Goal: Task Accomplishment & Management: Use online tool/utility

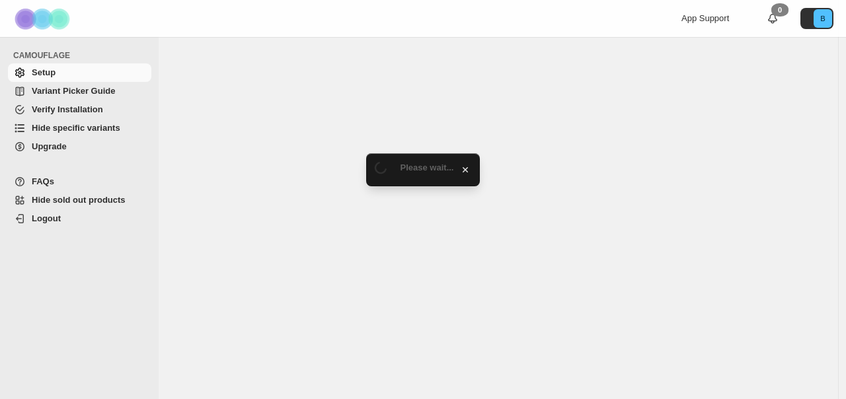
select select "**********"
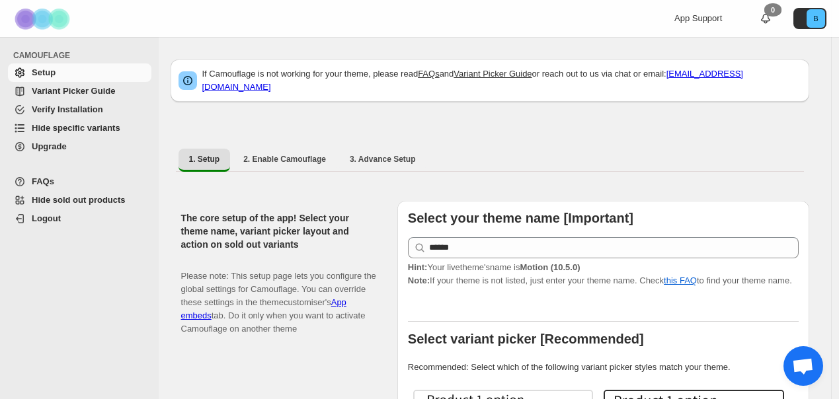
click at [91, 127] on span "Hide specific variants" at bounding box center [76, 128] width 89 height 10
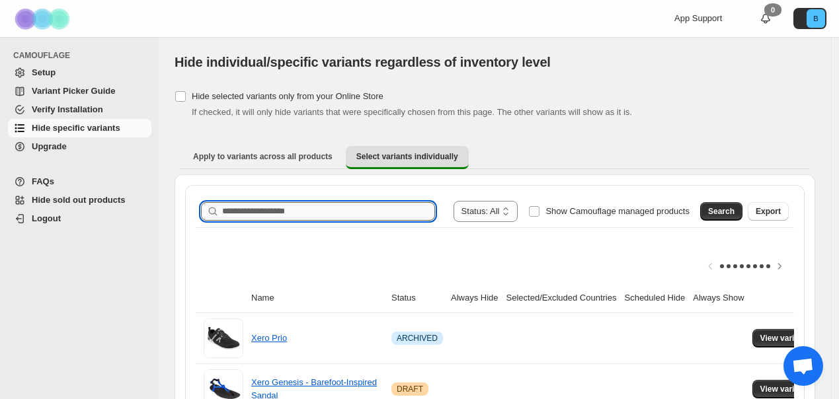
click at [348, 213] on input "Search product name" at bounding box center [328, 211] width 213 height 19
paste input "**********"
type input "**********"
click at [721, 220] on button "Search" at bounding box center [721, 211] width 42 height 19
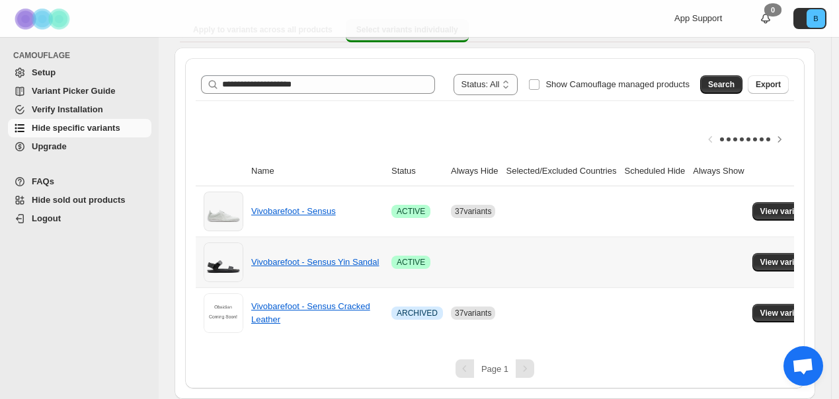
scroll to position [137, 0]
click at [785, 206] on span "View variants" at bounding box center [785, 211] width 51 height 11
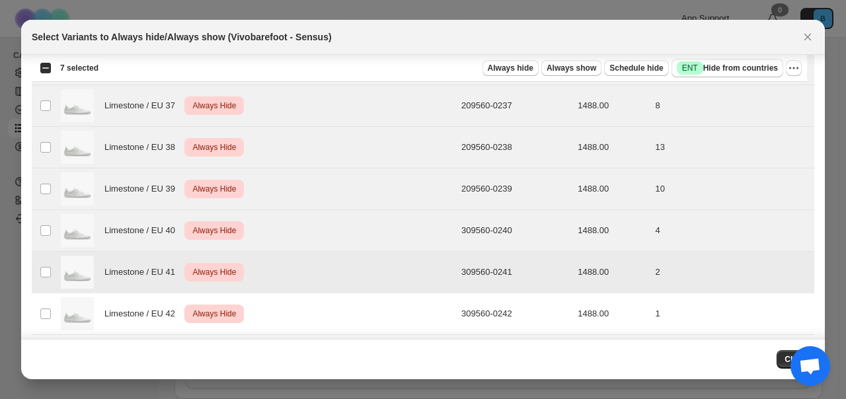
scroll to position [212, 0]
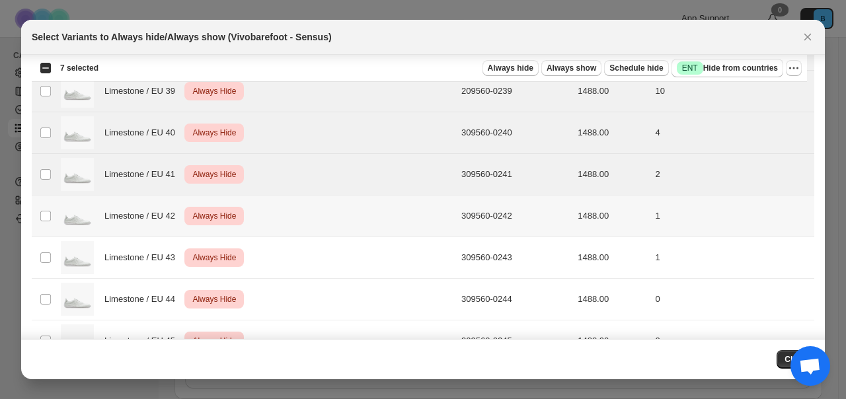
click at [39, 216] on td "Select product variant" at bounding box center [44, 217] width 25 height 42
click at [47, 249] on td "Select product variant" at bounding box center [44, 258] width 25 height 42
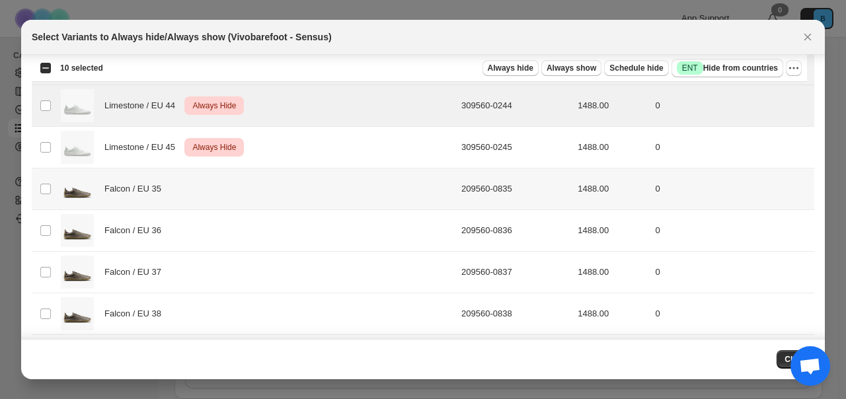
scroll to position [341, 0]
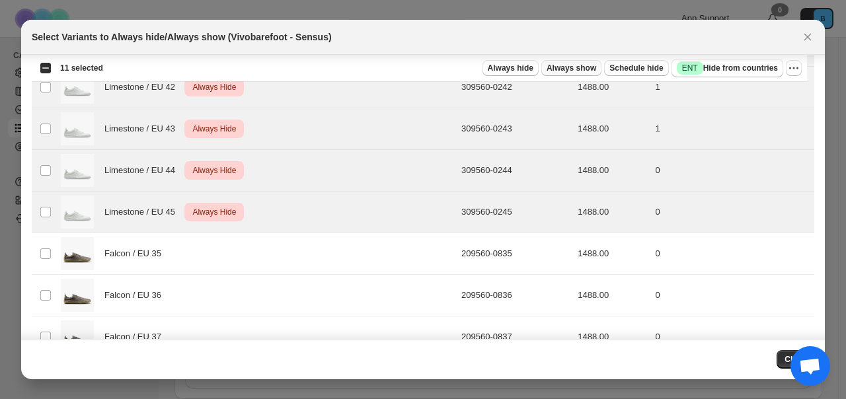
click at [582, 67] on span "Always show" at bounding box center [572, 68] width 50 height 11
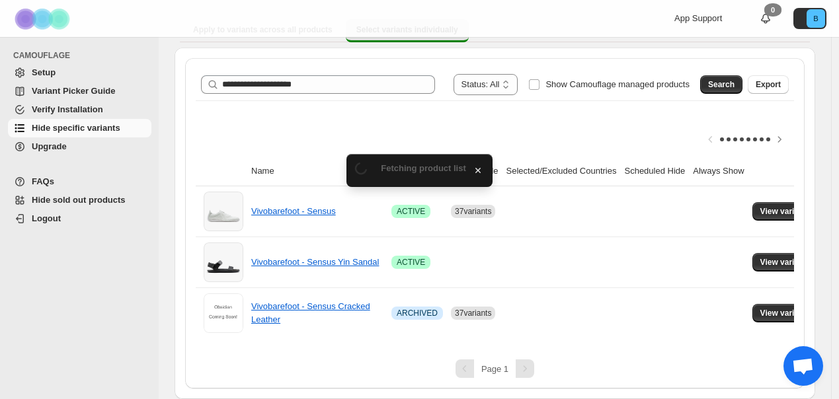
scroll to position [137, 0]
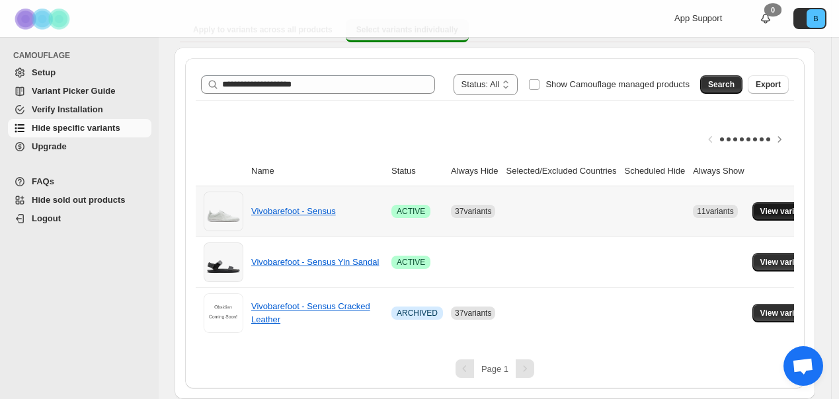
click at [797, 206] on span "View variants" at bounding box center [785, 211] width 51 height 11
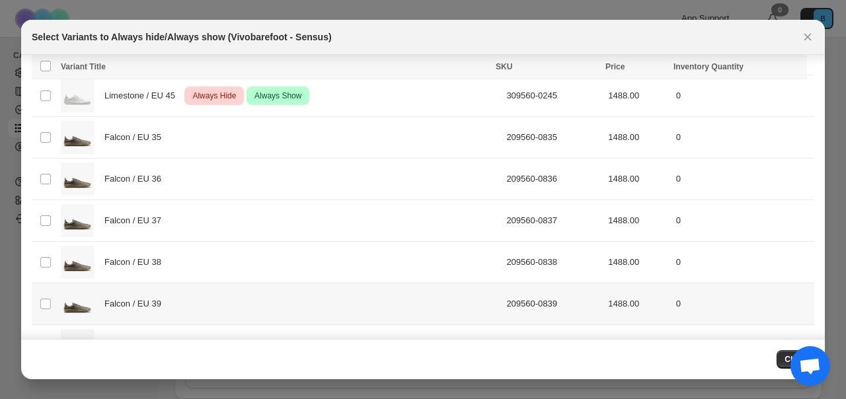
scroll to position [454, 0]
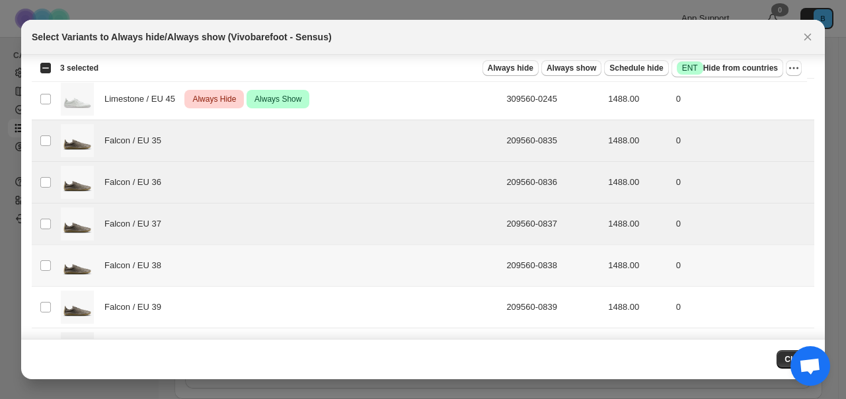
click at [52, 264] on td "Select product variant" at bounding box center [44, 266] width 25 height 42
click at [43, 313] on td "Select product variant" at bounding box center [44, 308] width 25 height 42
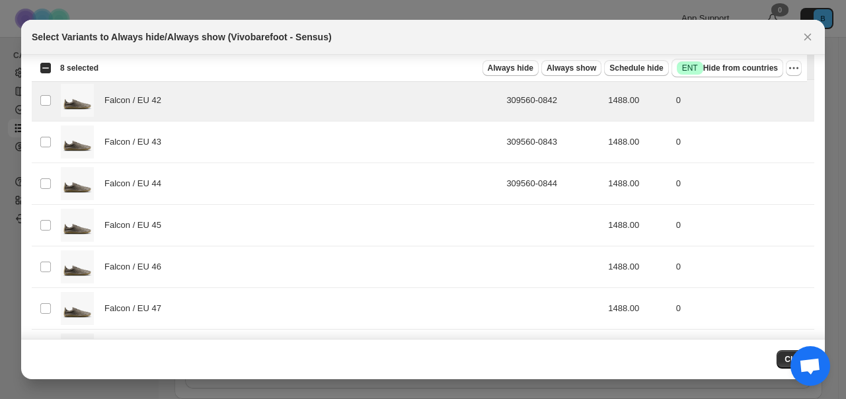
scroll to position [792, 0]
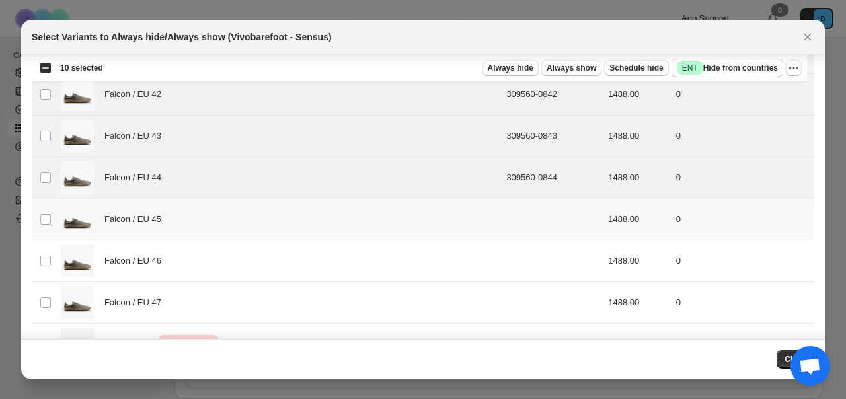
click at [45, 211] on td "Select product variant" at bounding box center [44, 220] width 25 height 42
click at [46, 254] on td "Select product variant" at bounding box center [44, 262] width 25 height 42
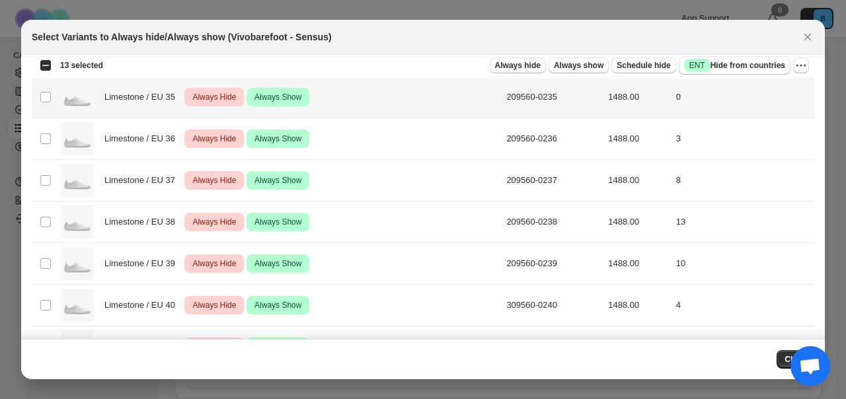
scroll to position [0, 0]
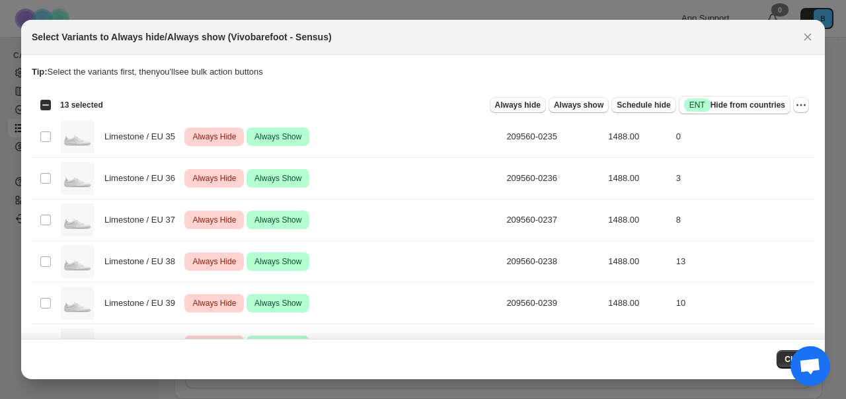
click at [520, 104] on span "Always hide" at bounding box center [518, 105] width 46 height 11
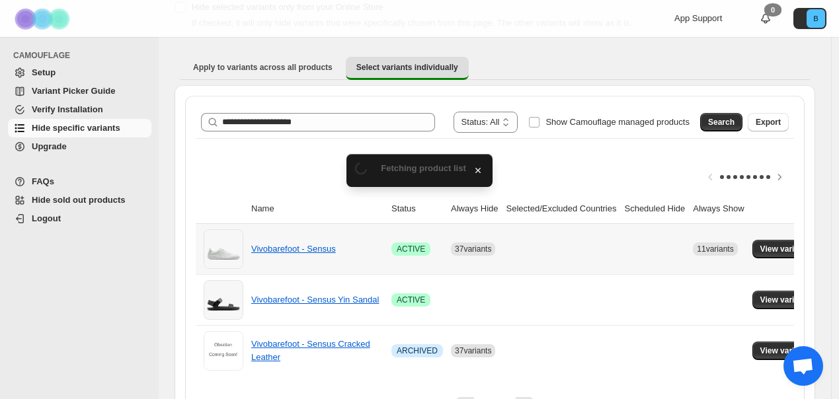
scroll to position [137, 0]
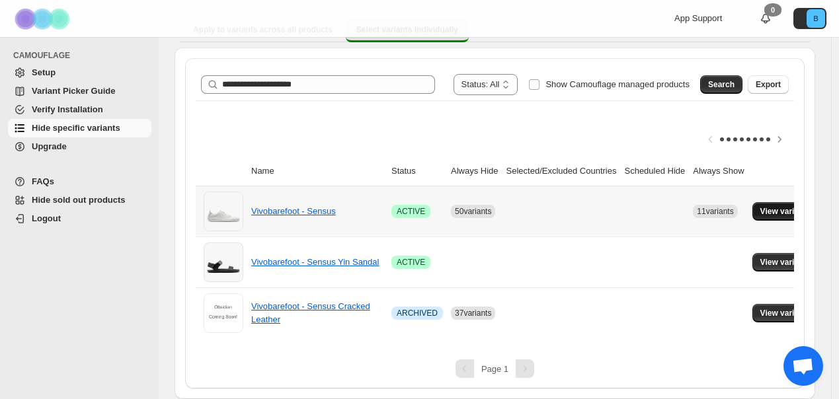
click at [789, 206] on span "View variants" at bounding box center [785, 211] width 51 height 11
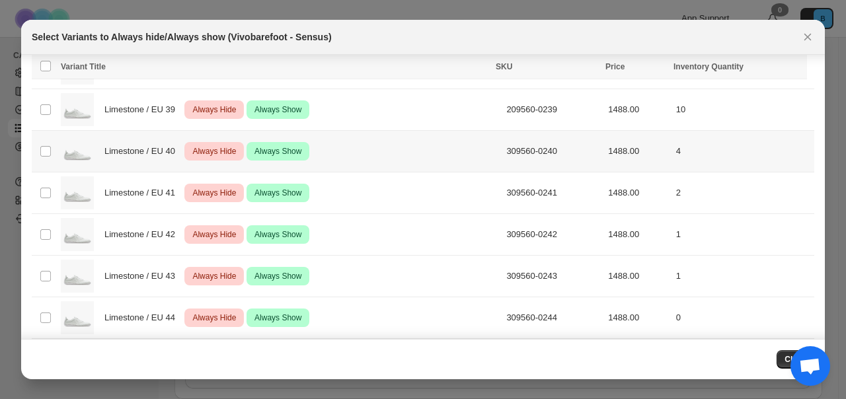
scroll to position [0, 0]
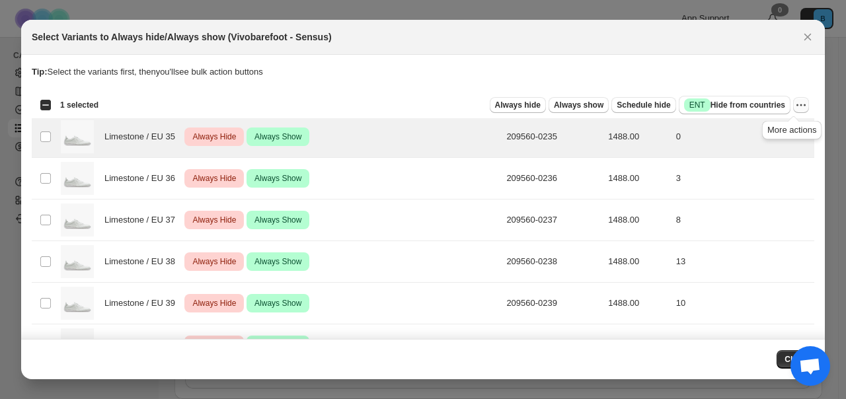
click at [795, 104] on icon "More actions" at bounding box center [801, 105] width 13 height 13
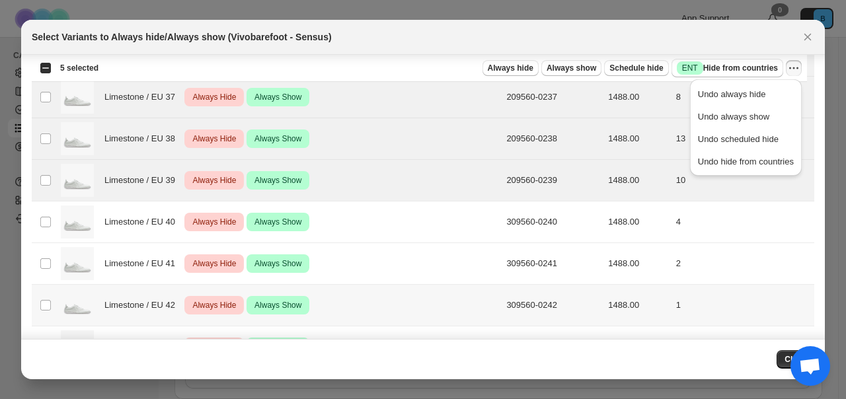
scroll to position [206, 0]
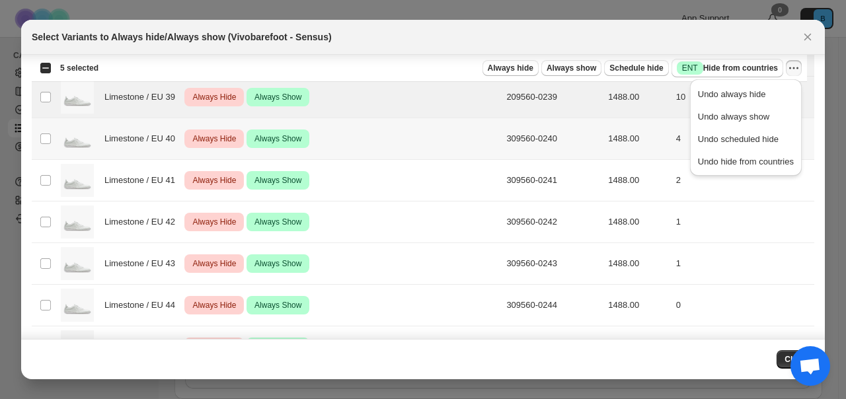
click at [40, 124] on td "Select product variant" at bounding box center [44, 139] width 25 height 42
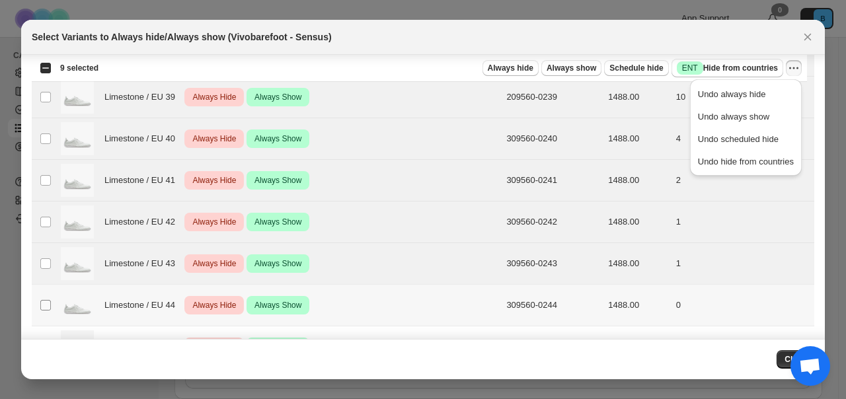
click at [50, 303] on span ":r6u:" at bounding box center [46, 306] width 12 height 12
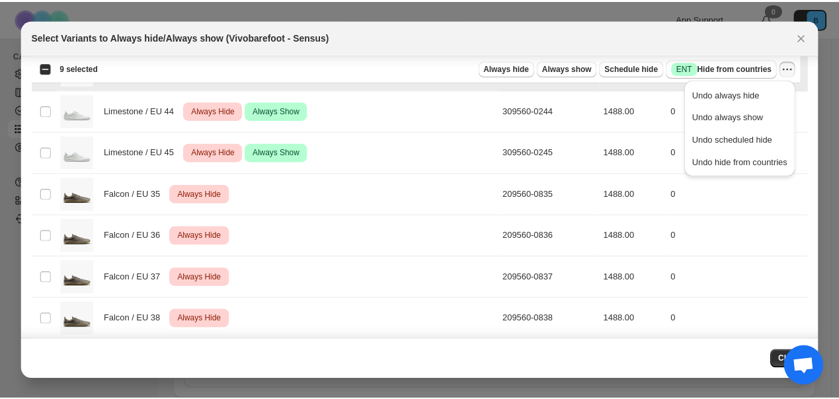
scroll to position [325, 0]
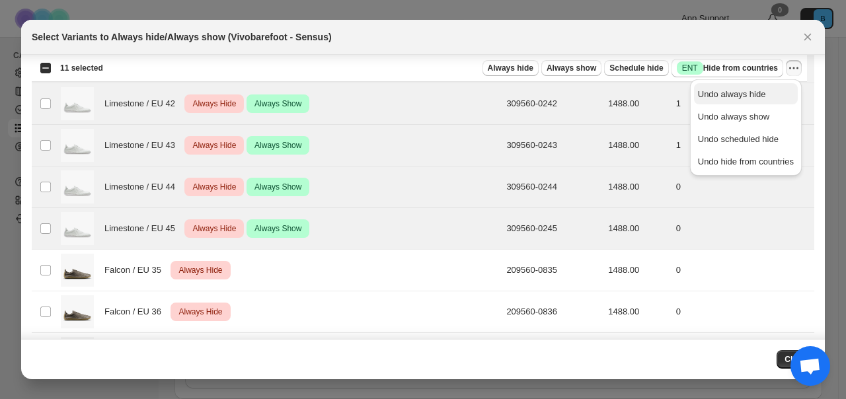
click at [768, 95] on span "Undo always hide" at bounding box center [746, 94] width 96 height 13
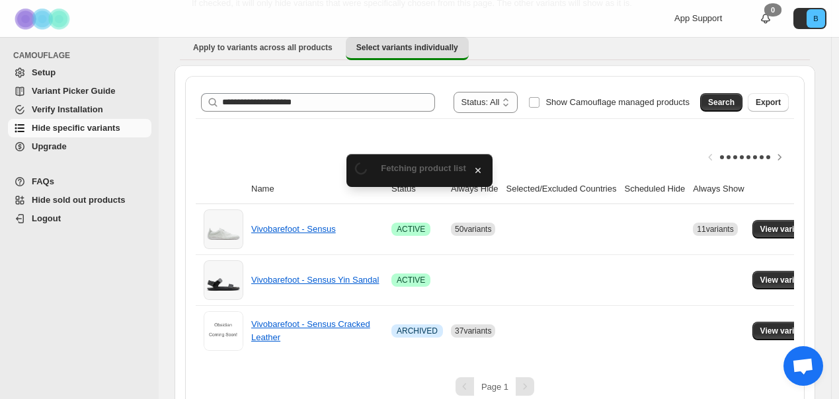
scroll to position [137, 0]
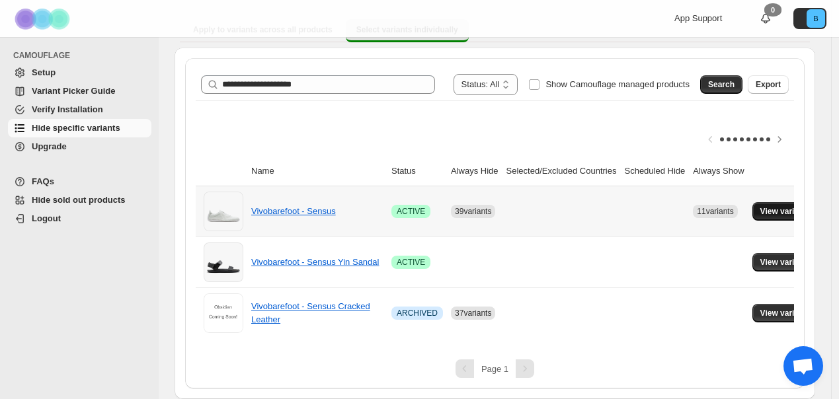
click at [785, 206] on span "View variants" at bounding box center [785, 211] width 51 height 11
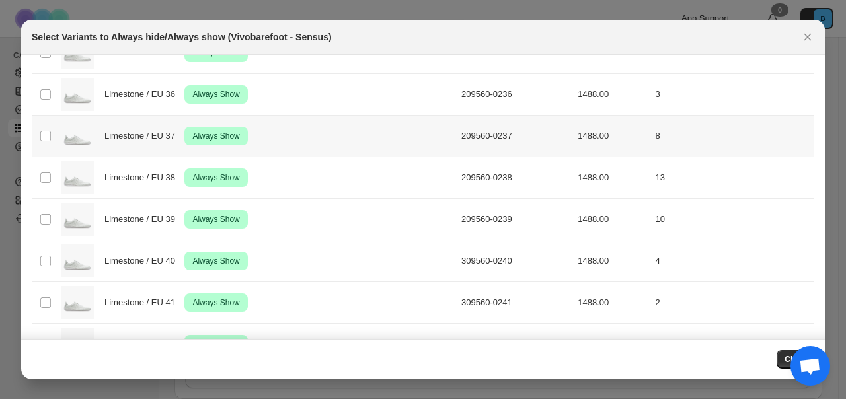
scroll to position [0, 0]
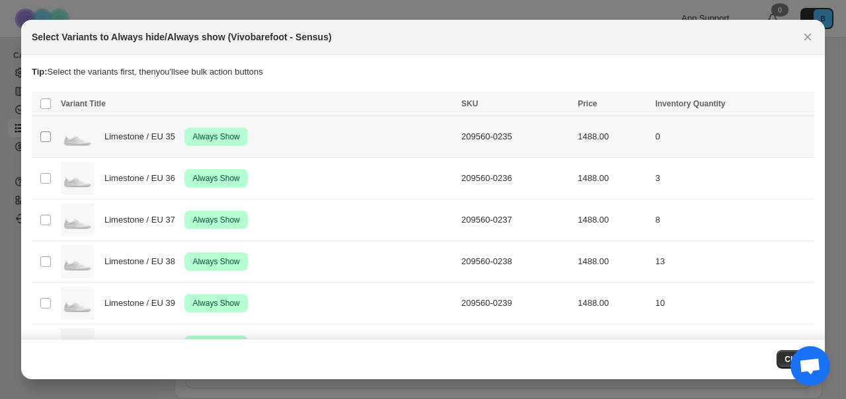
click at [50, 140] on span ":ra7:" at bounding box center [46, 137] width 12 height 12
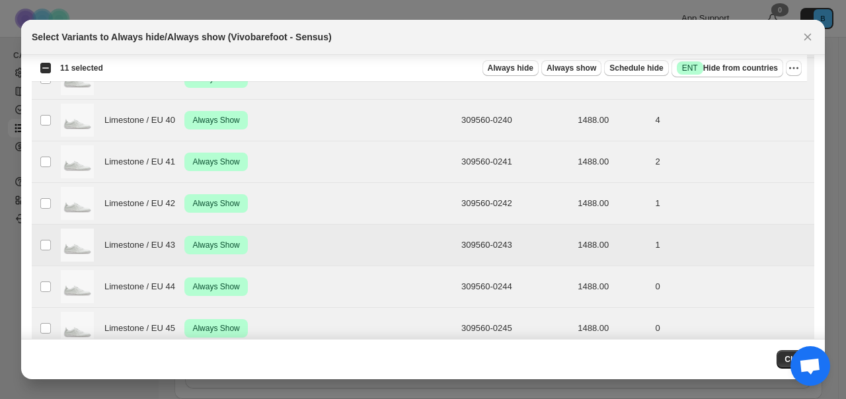
scroll to position [331, 0]
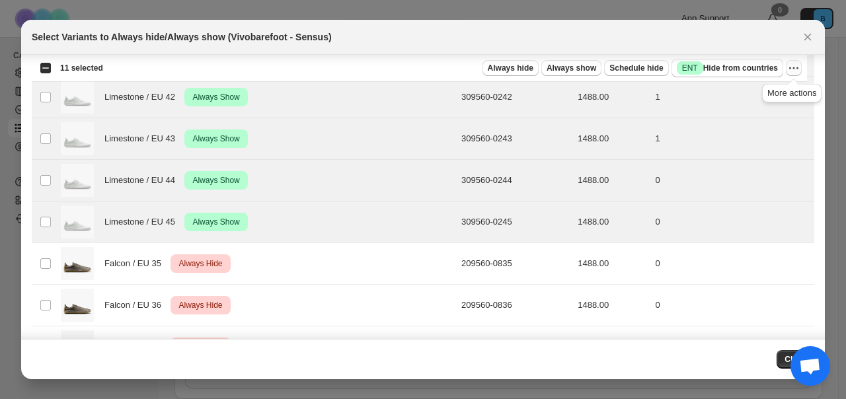
click at [793, 69] on icon "More actions" at bounding box center [793, 67] width 13 height 13
click at [778, 116] on span "Undo always show" at bounding box center [746, 116] width 96 height 13
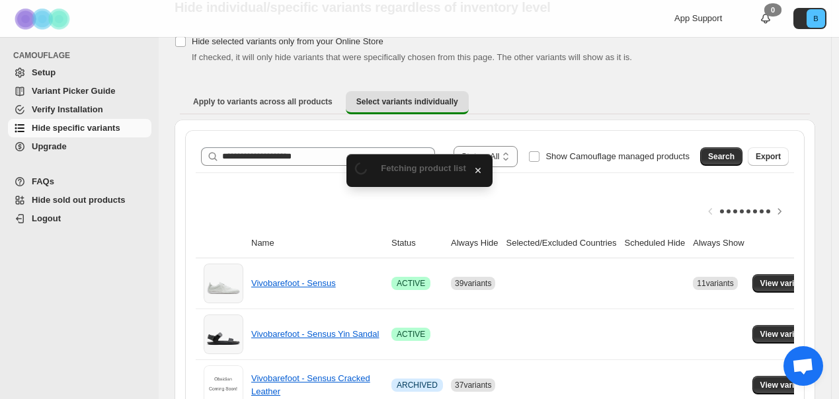
scroll to position [137, 0]
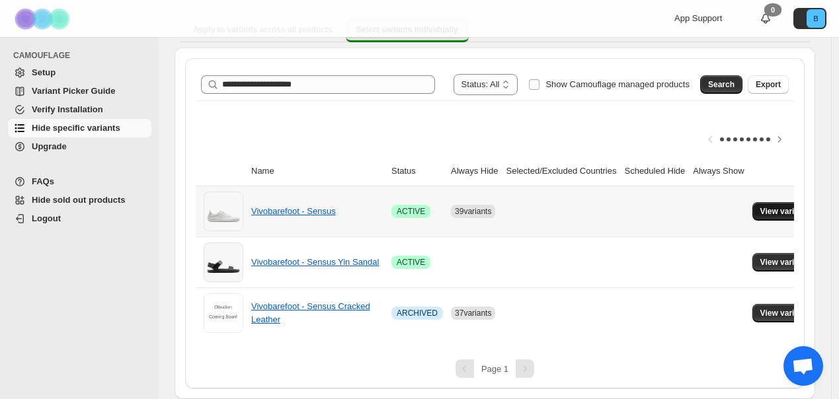
click at [789, 206] on span "View variants" at bounding box center [785, 211] width 51 height 11
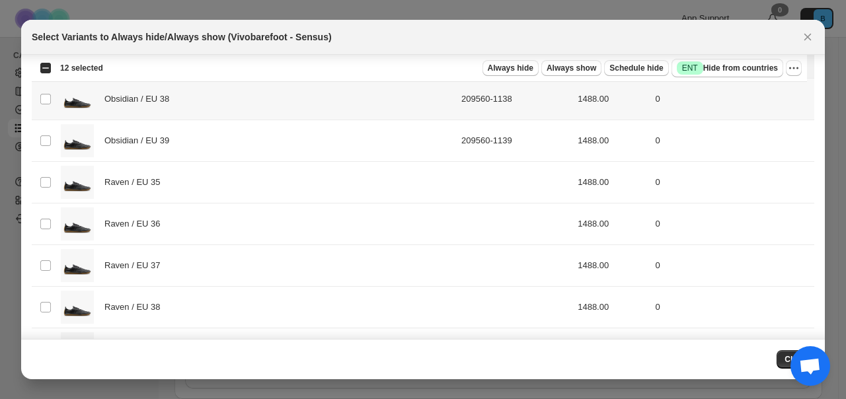
scroll to position [2539, 0]
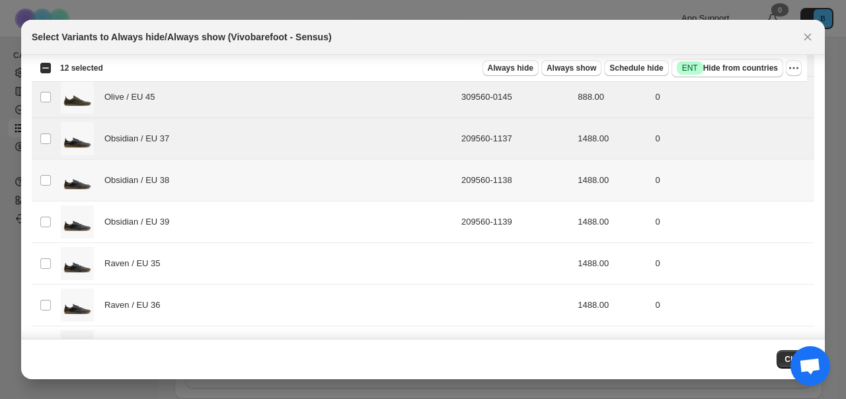
click at [36, 180] on td "Select product variant" at bounding box center [44, 181] width 25 height 42
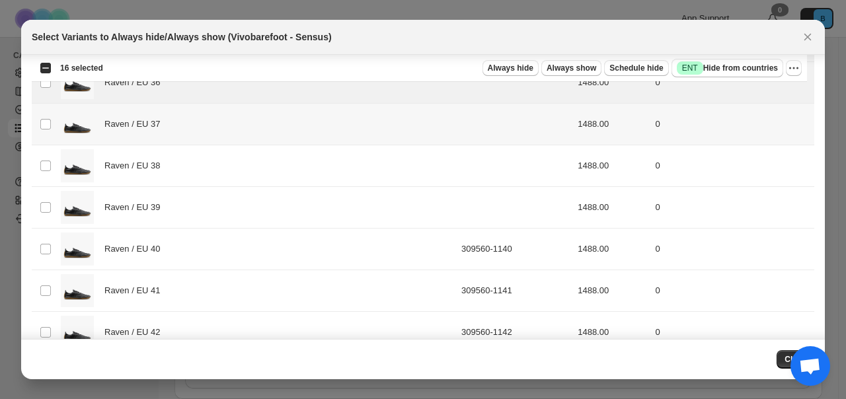
scroll to position [2692, 0]
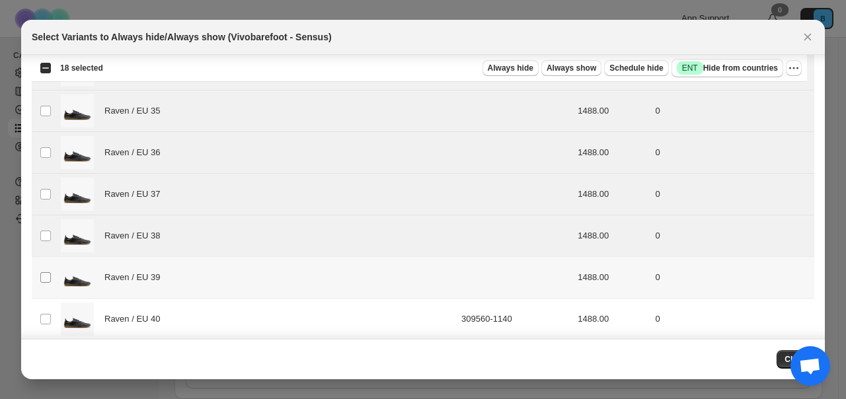
click at [44, 283] on span ":rdl:" at bounding box center [46, 278] width 12 height 12
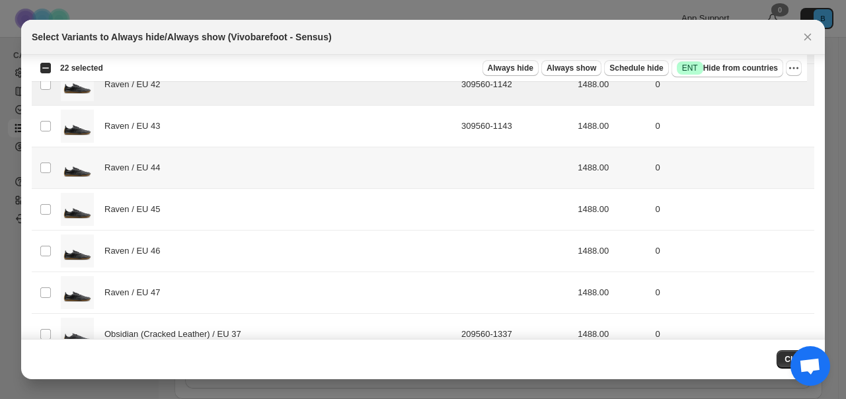
scroll to position [2998, 0]
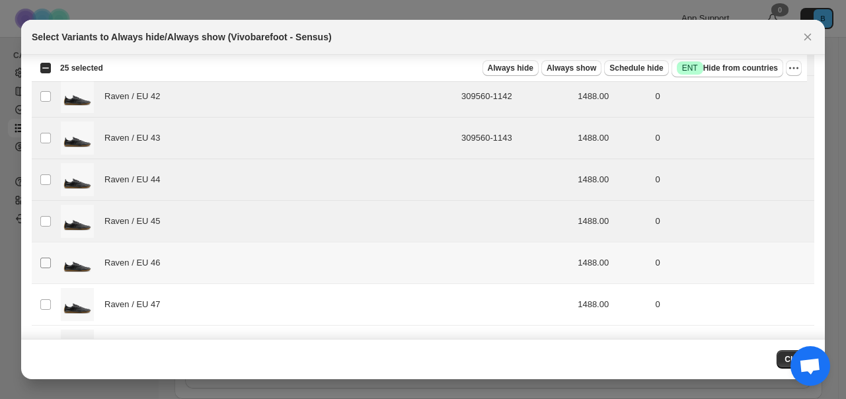
click at [46, 257] on span ":rdl:" at bounding box center [46, 263] width 12 height 12
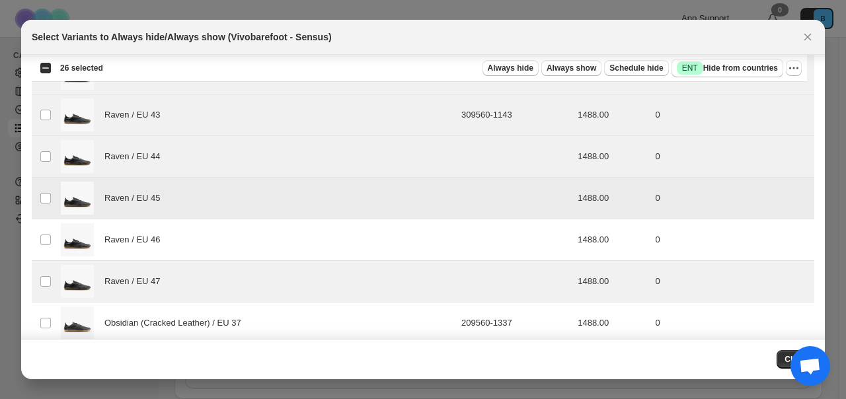
scroll to position [3127, 0]
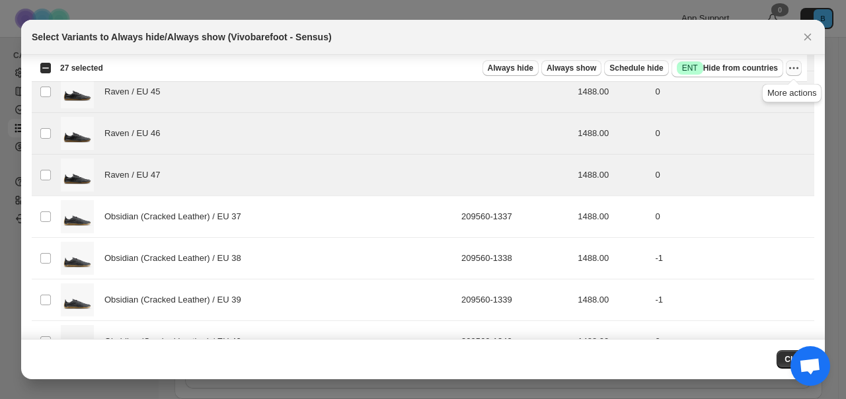
click at [793, 68] on icon "More actions" at bounding box center [794, 68] width 2 height 2
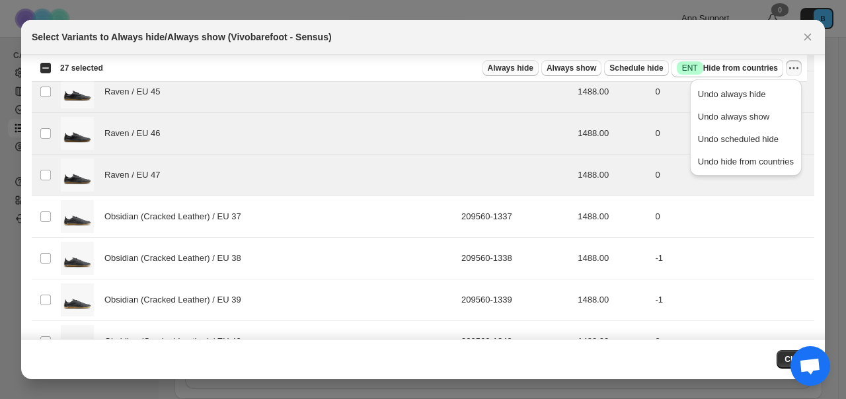
click at [519, 69] on span "Always hide" at bounding box center [511, 68] width 46 height 11
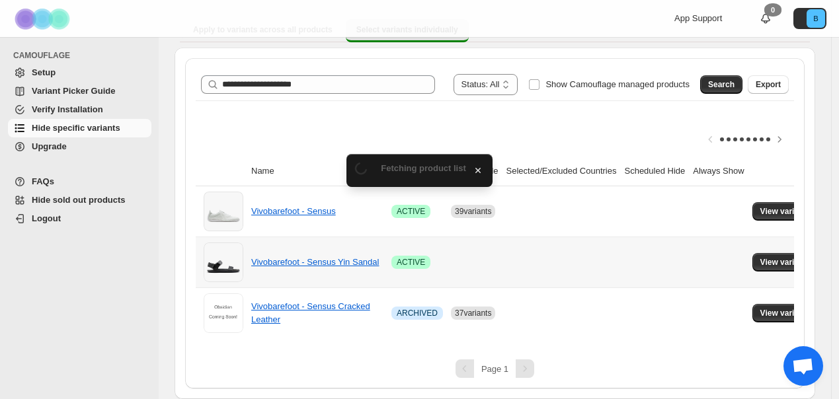
scroll to position [137, 0]
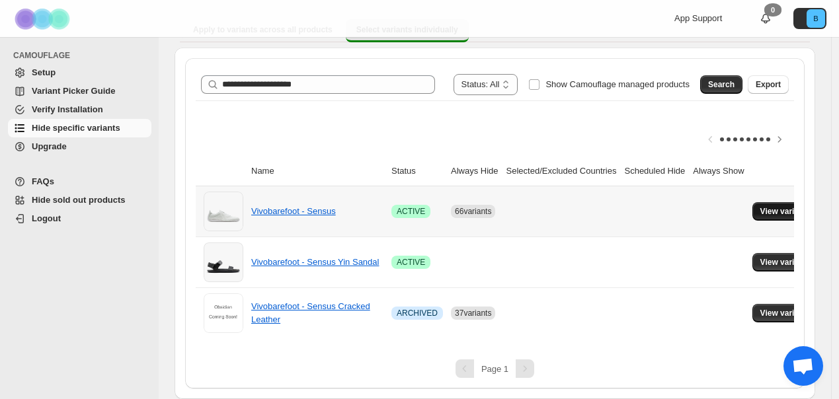
click at [777, 206] on span "View variants" at bounding box center [785, 211] width 51 height 11
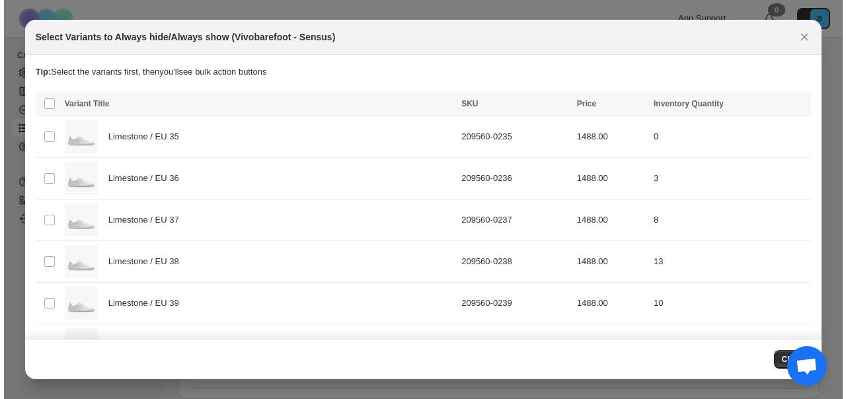
scroll to position [0, 0]
